Goal: Task Accomplishment & Management: Manage account settings

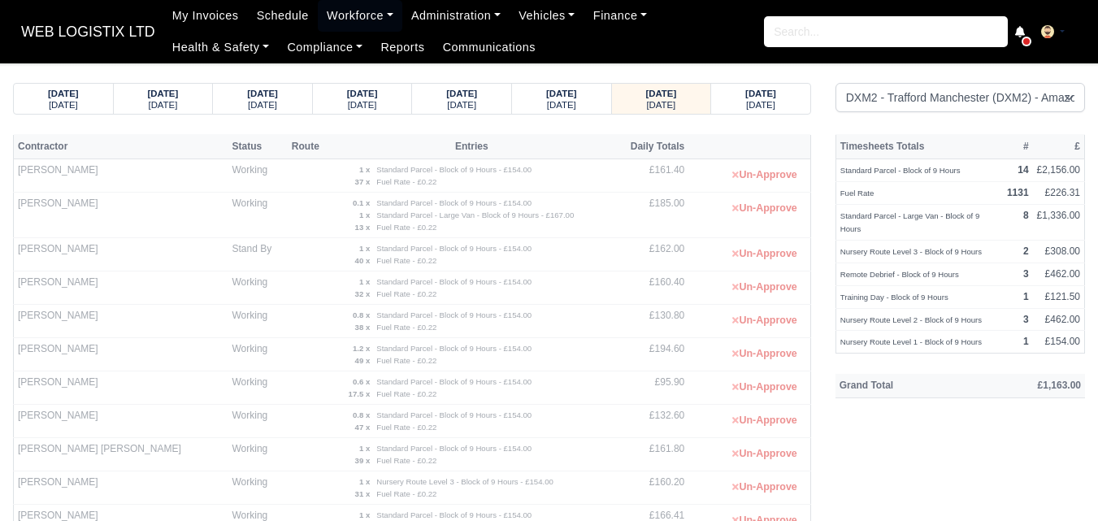
select select "1"
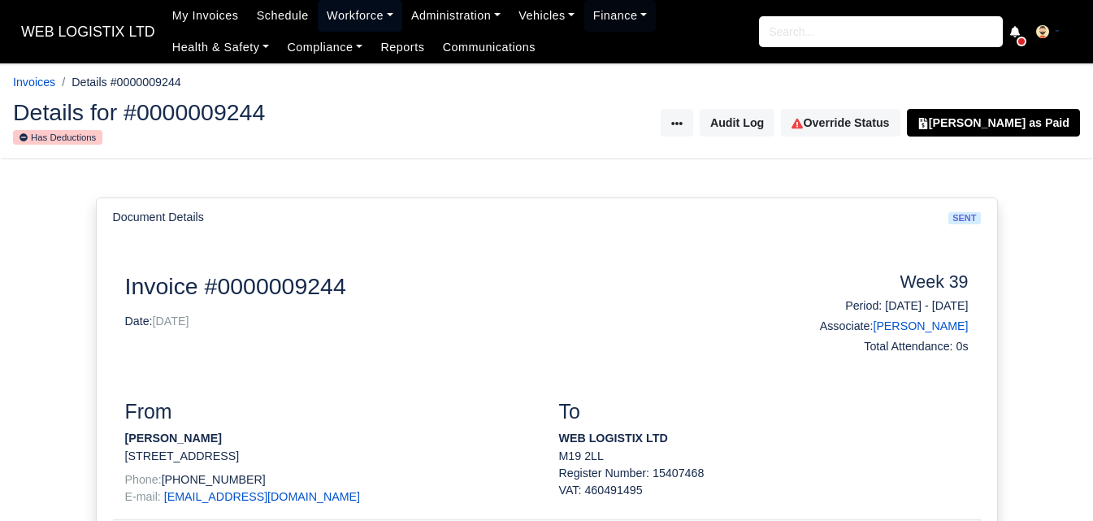
click at [365, 27] on link "Workforce" at bounding box center [360, 16] width 85 height 32
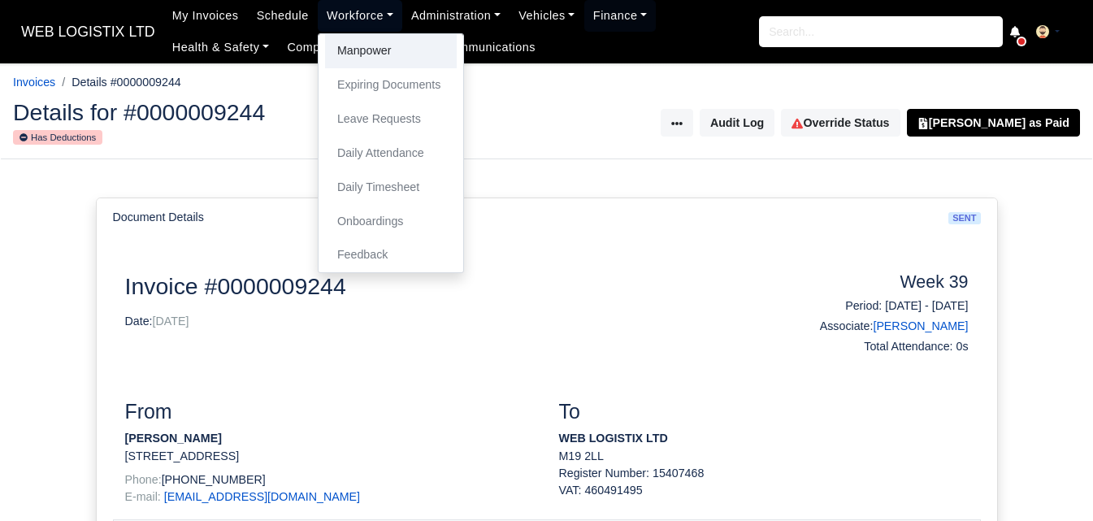
click at [358, 46] on link "Manpower" at bounding box center [391, 51] width 132 height 34
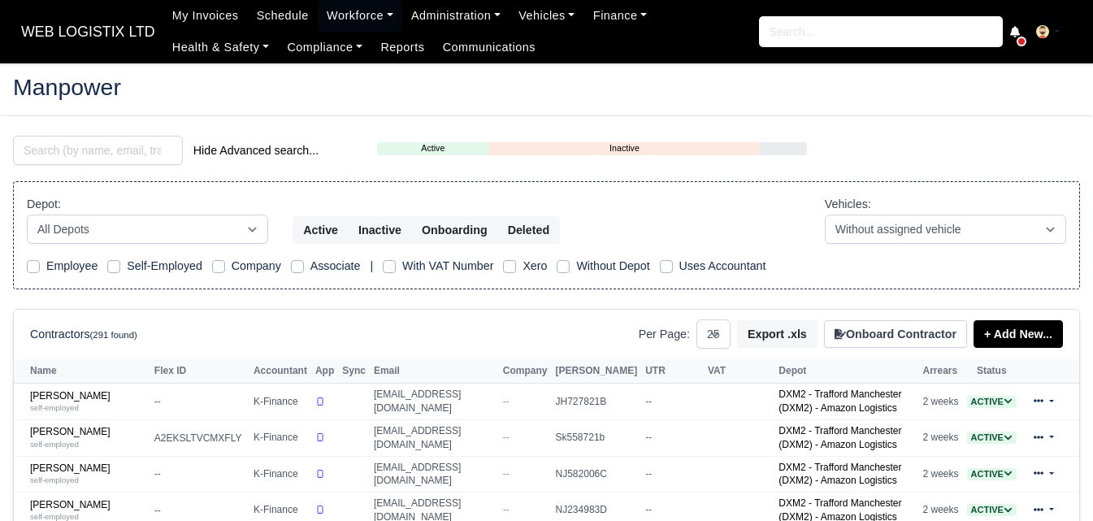
select select "25"
click at [82, 143] on input "search" at bounding box center [98, 150] width 170 height 29
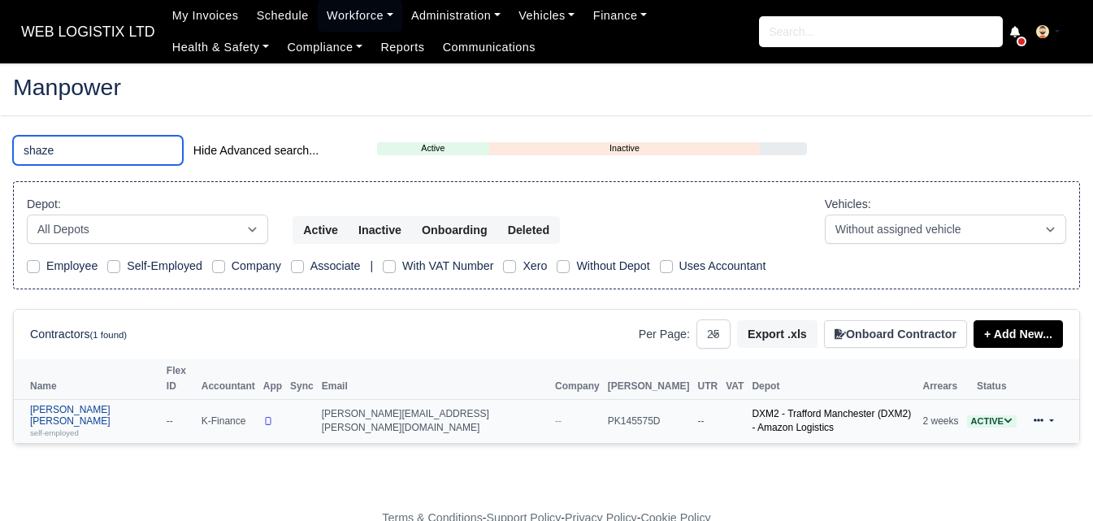
type input "shaze"
click at [98, 404] on link "Shazeb Ali Khalid self-employed" at bounding box center [94, 421] width 128 height 35
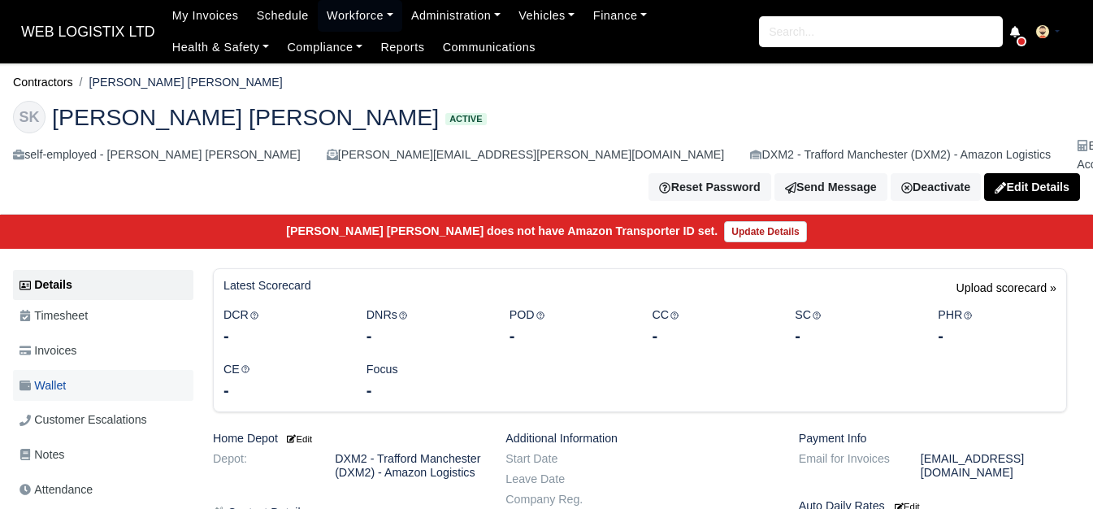
click at [66, 376] on span "Wallet" at bounding box center [43, 385] width 46 height 19
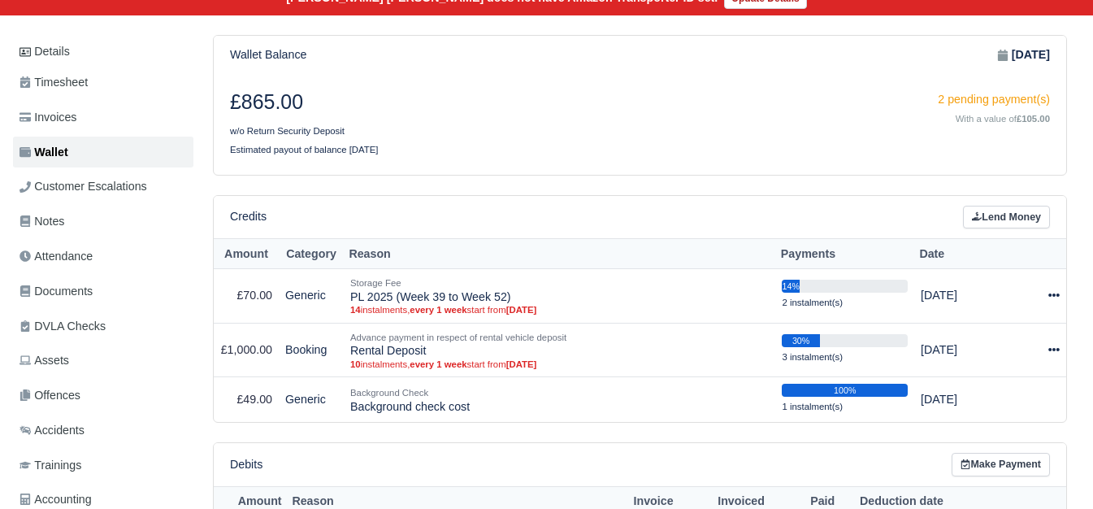
scroll to position [271, 0]
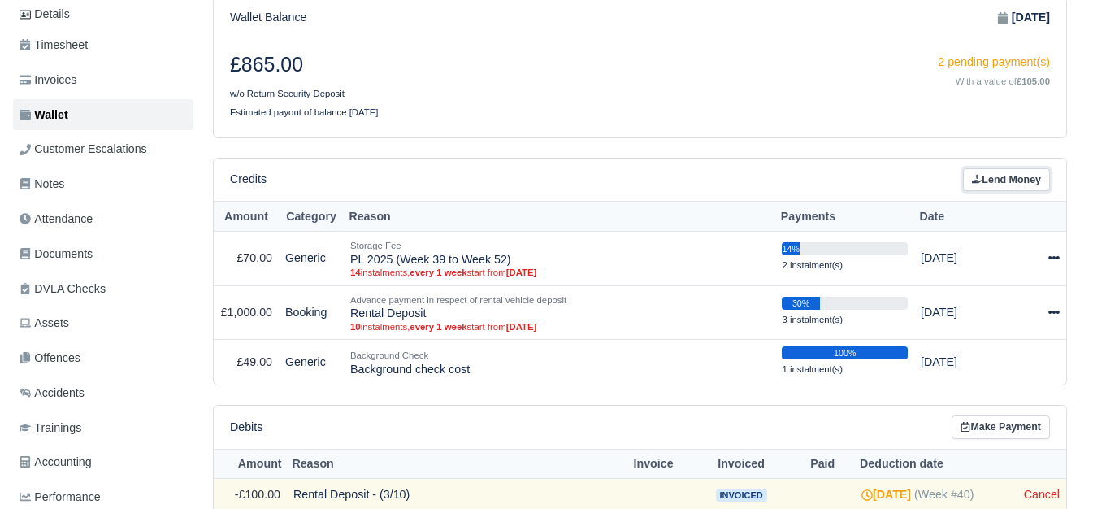
click at [1013, 168] on link "Lend Money" at bounding box center [1006, 180] width 87 height 24
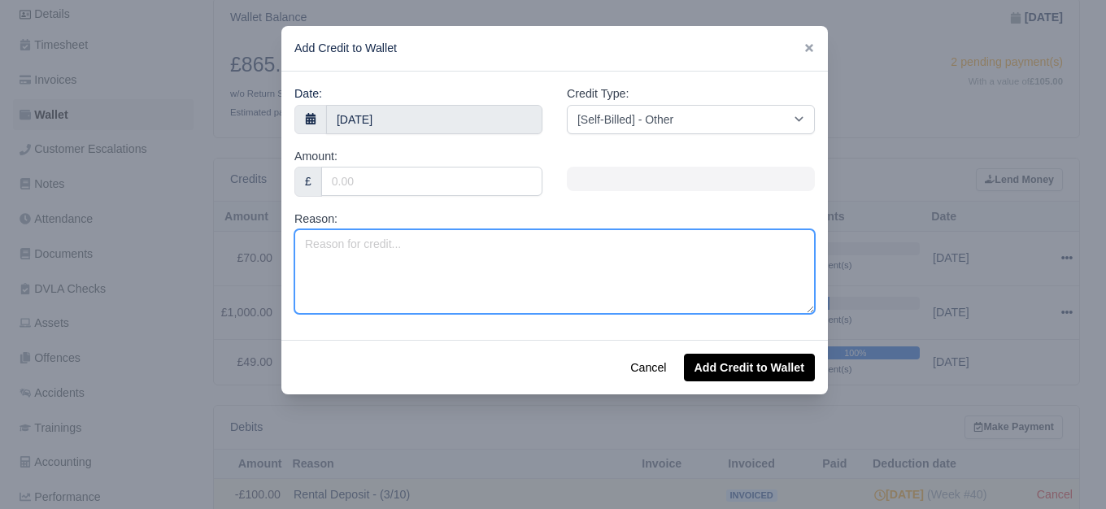
click at [480, 275] on textarea "Reason:" at bounding box center [554, 271] width 520 height 85
click at [566, 270] on textarea "Fuel Surcharge -" at bounding box center [554, 271] width 520 height 85
paste textarea "MW23 GYA"
type textarea "Fuel Surcharge - MW23GYA (Onhired)"
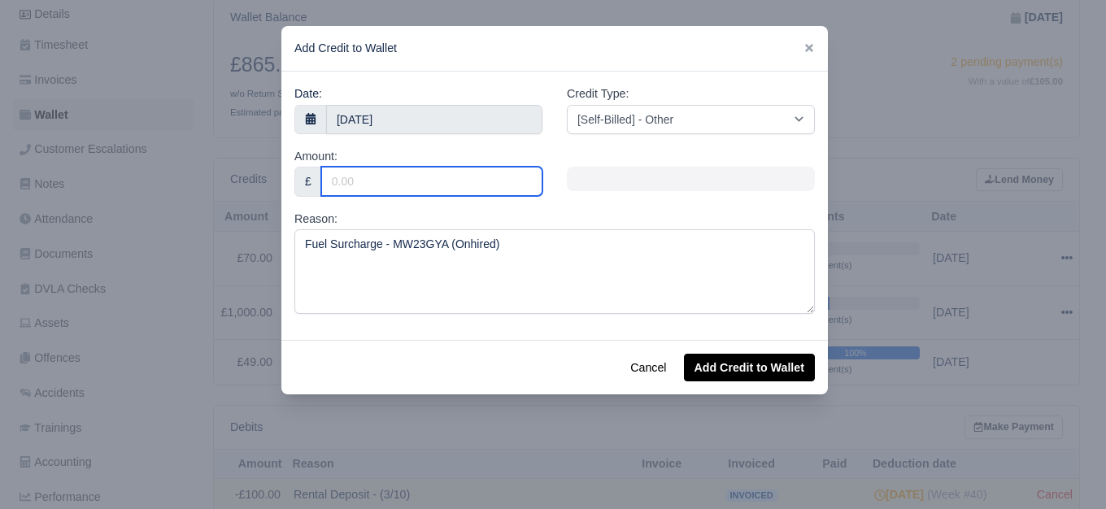
click at [444, 186] on input "Amount:" at bounding box center [431, 181] width 221 height 29
paste input "79.87"
type input "79.87"
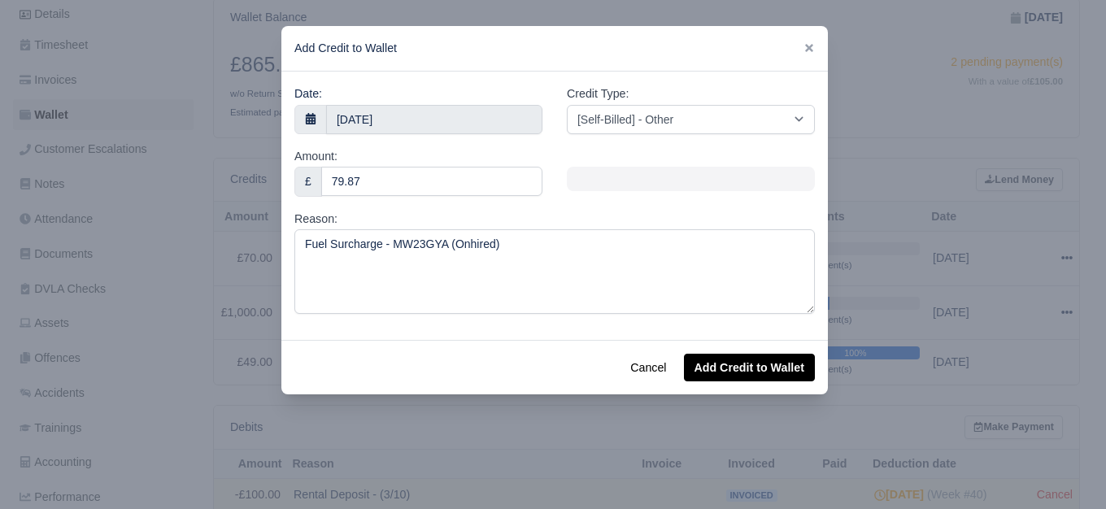
click at [661, 145] on div "Credit Type: [Self-Billed] - Other [Self-Billed] - Negative Invoice [Self-Bille…" at bounding box center [690, 116] width 272 height 63
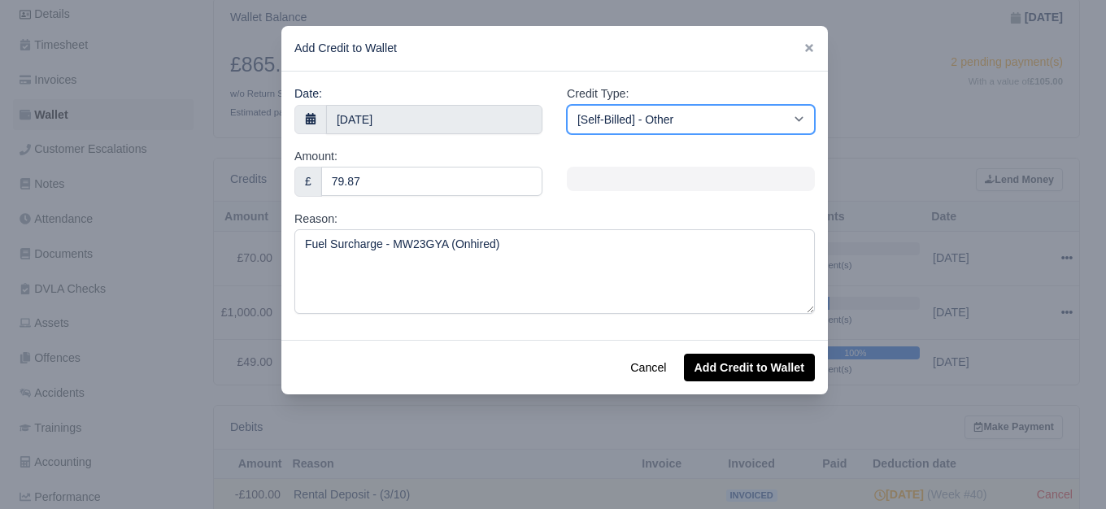
click at [672, 111] on select "[Self-Billed] - Other [Self-Billed] - Negative Invoice [Self-Billed] - Keychain…" at bounding box center [691, 119] width 248 height 29
click at [567, 105] on select "[Self-Billed] - Other [Self-Billed] - Negative Invoice [Self-Billed] - Keychain…" at bounding box center [691, 119] width 248 height 29
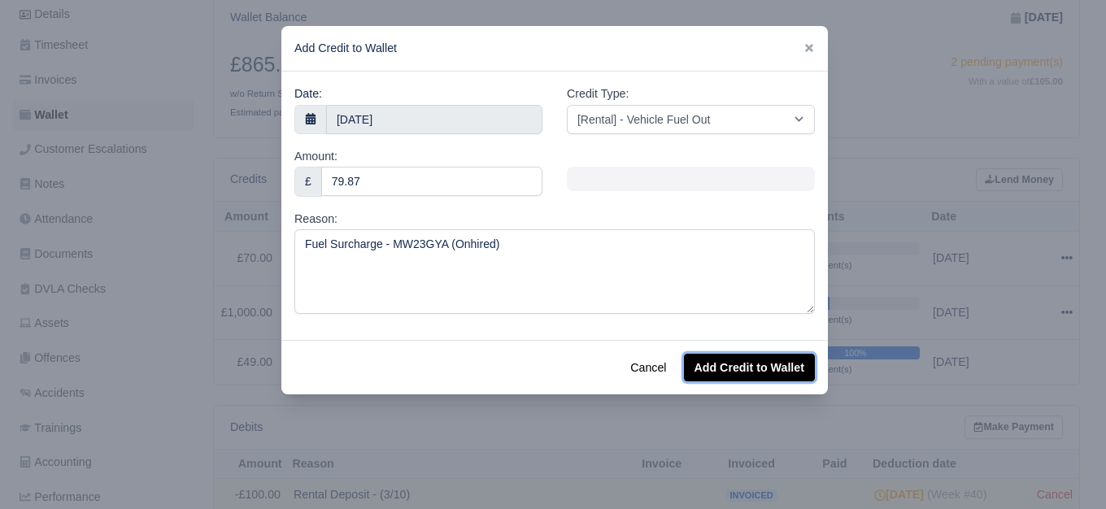
click at [734, 367] on button "Add Credit to Wallet" at bounding box center [749, 368] width 131 height 28
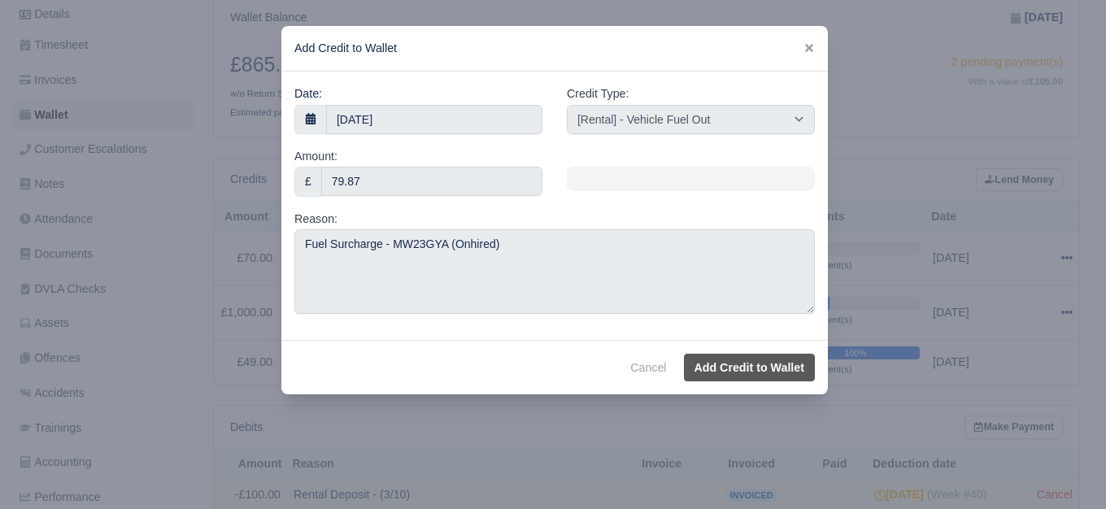
select select "other"
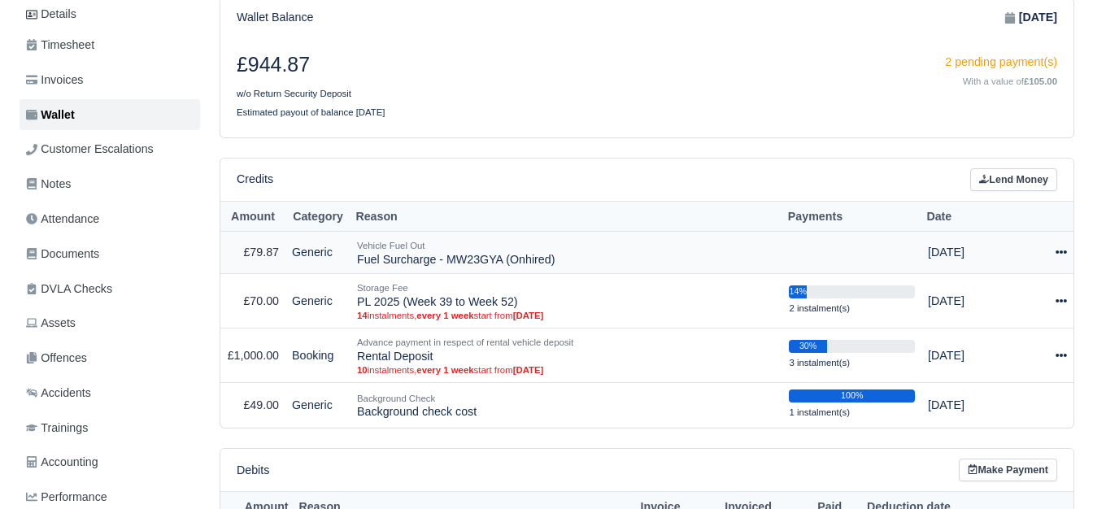
scroll to position [271, 0]
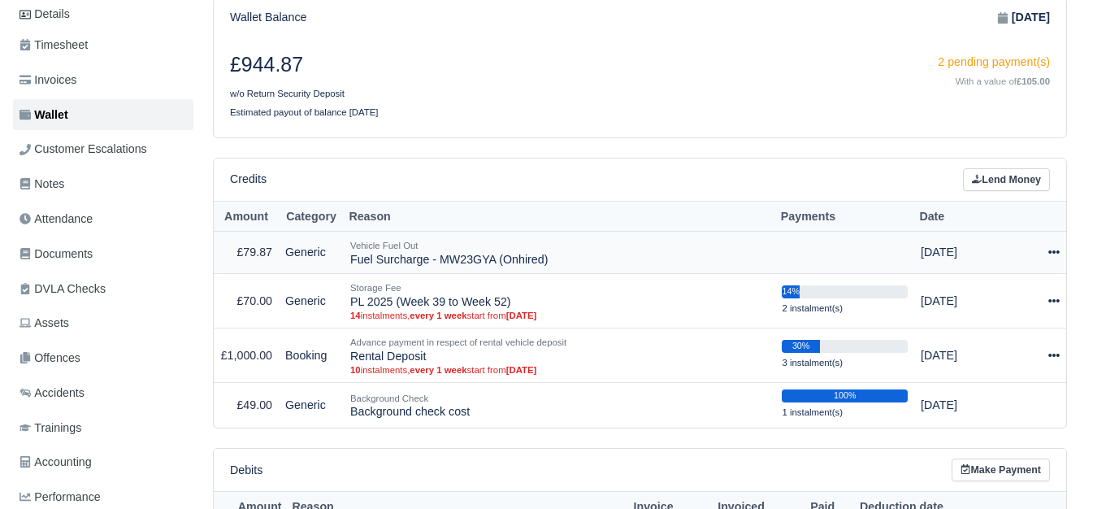
click at [1058, 246] on icon at bounding box center [1054, 251] width 11 height 11
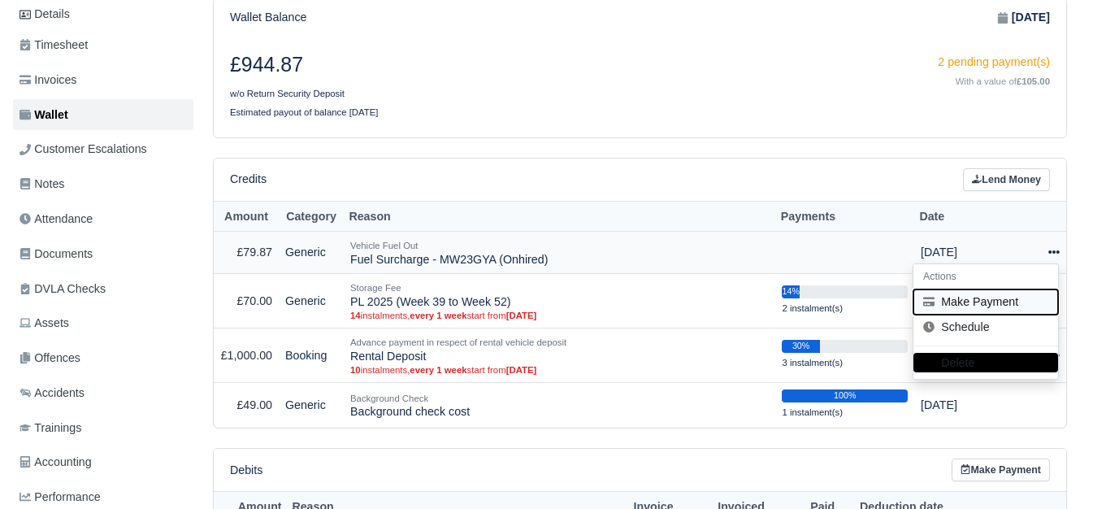
click at [973, 289] on button "Make Payment" at bounding box center [986, 301] width 145 height 25
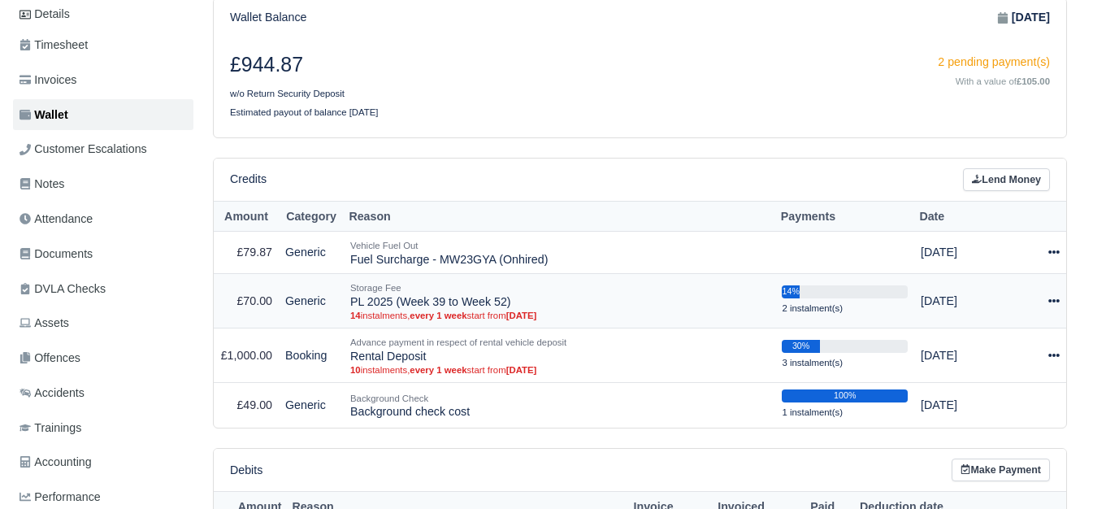
select select "7193"
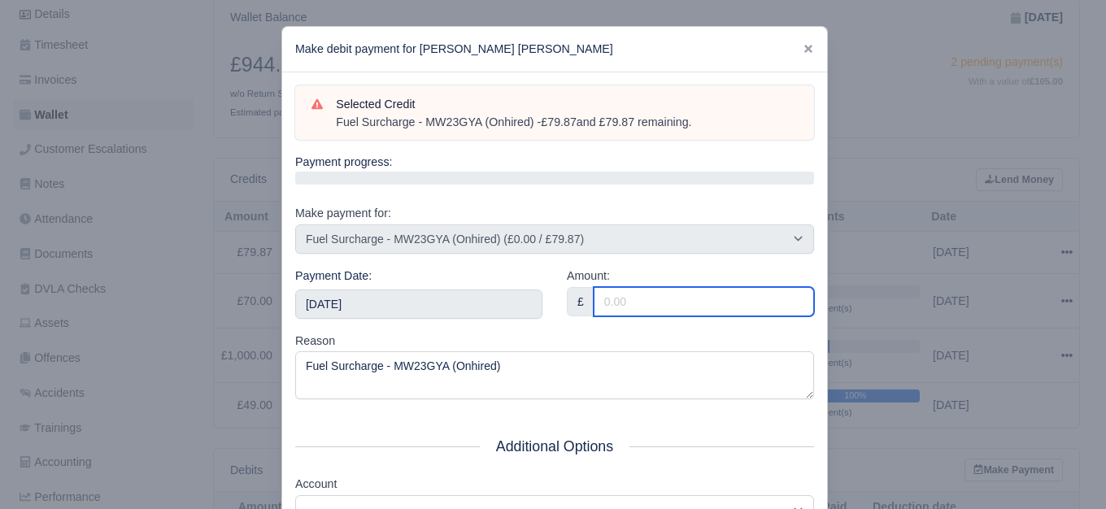
click at [619, 315] on input "Amount:" at bounding box center [703, 301] width 220 height 29
click at [706, 301] on input "Amount:" at bounding box center [703, 301] width 220 height 29
paste input "79.87"
type input "79.87"
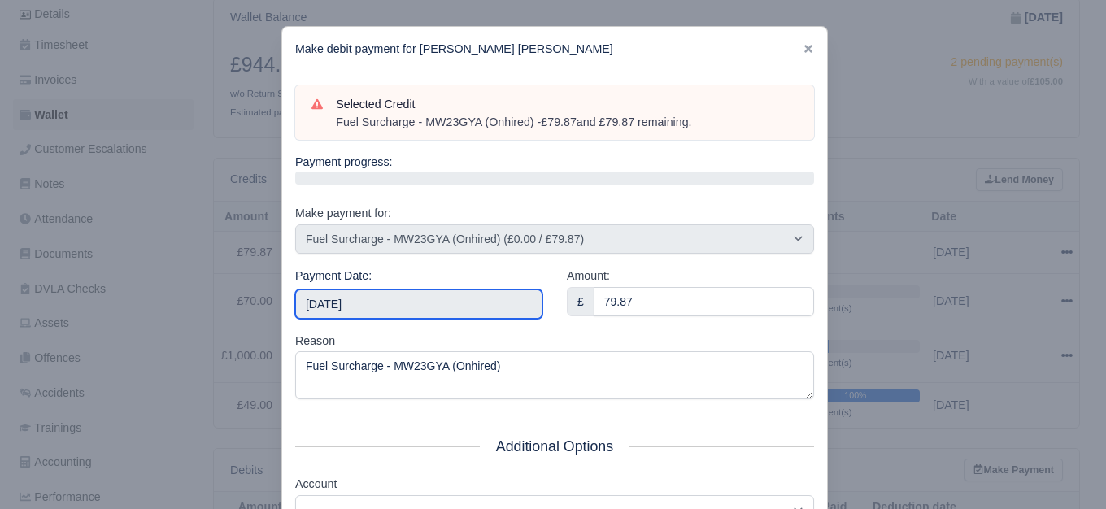
click at [424, 317] on input "[DATE]" at bounding box center [418, 303] width 247 height 29
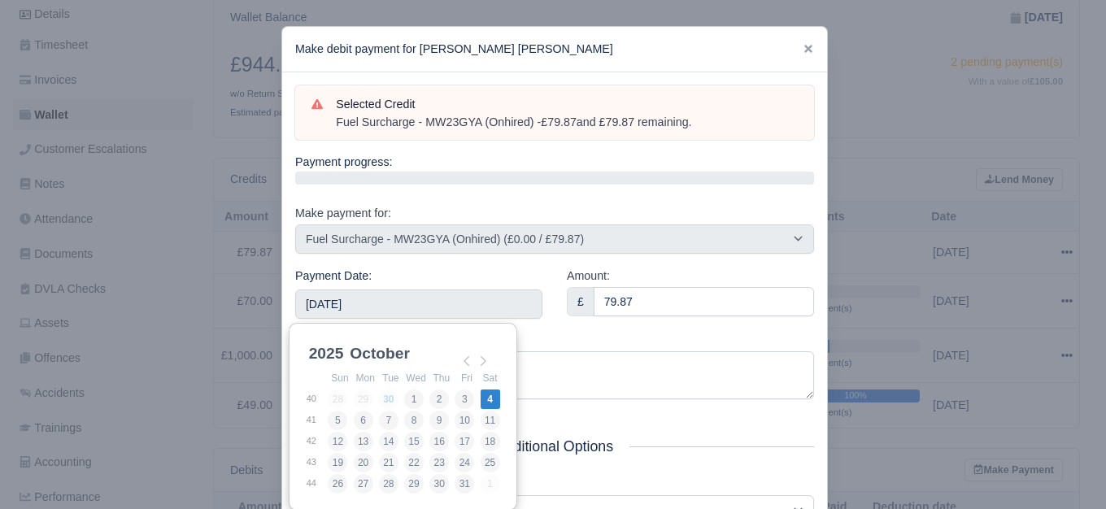
click at [554, 337] on div "Reason Fuel Surcharge - MW23GYA ([GEOGRAPHIC_DATA])" at bounding box center [554, 366] width 519 height 68
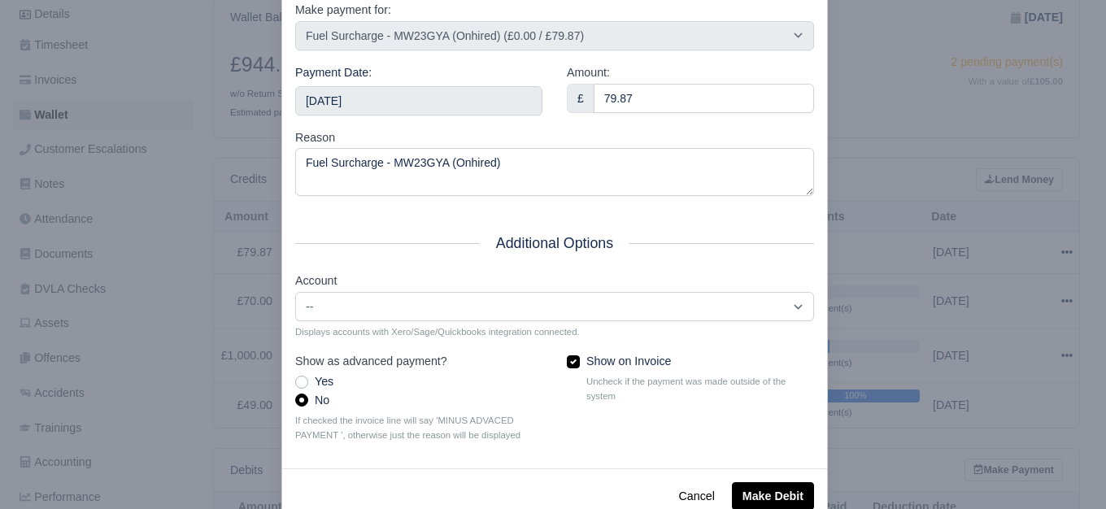
scroll to position [246, 0]
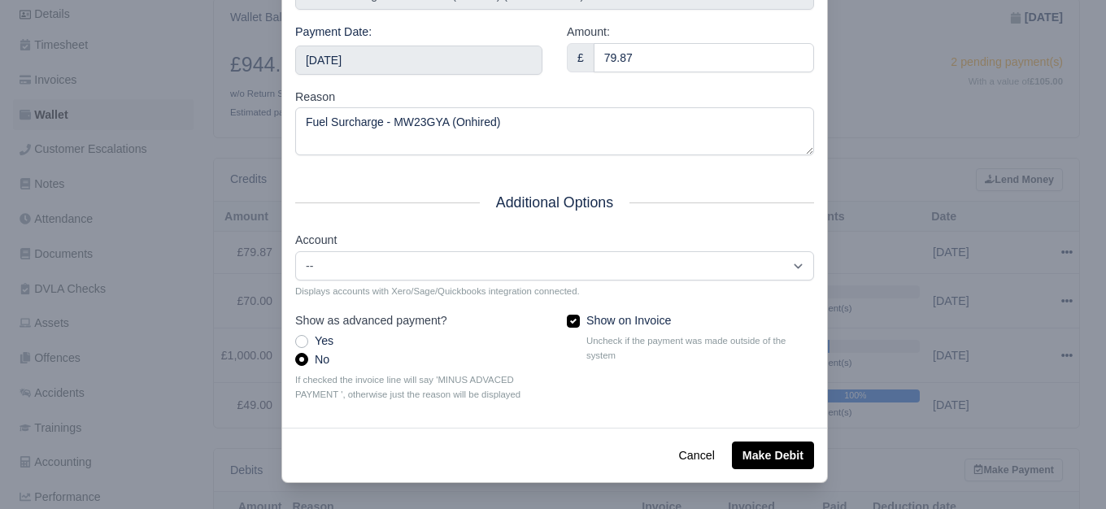
click at [780, 437] on div "Cancel Make Debit" at bounding box center [554, 455] width 545 height 54
click at [771, 456] on button "Make Debit" at bounding box center [773, 455] width 82 height 28
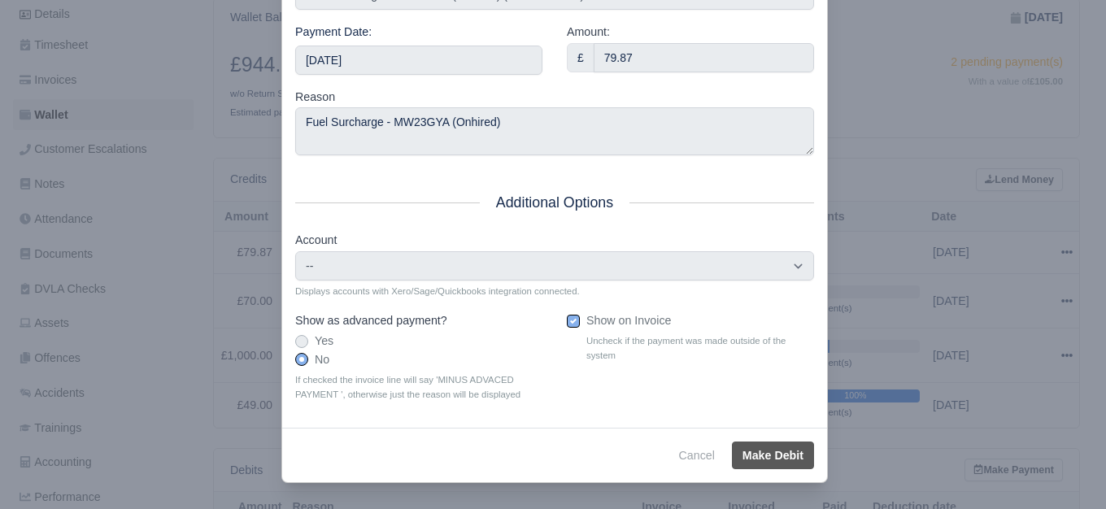
type input "[DATE]T23:59:59+01:00"
